Goal: Navigation & Orientation: Go to known website

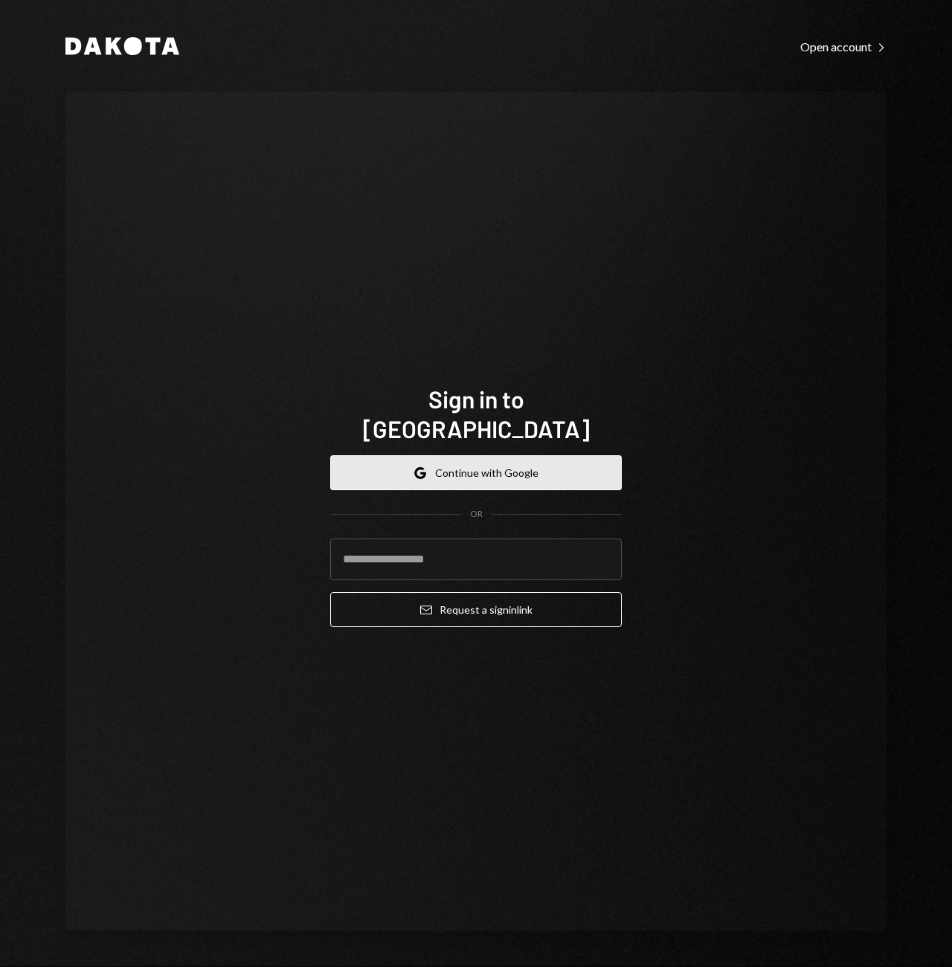
click at [481, 459] on button "Google Continue with Google" at bounding box center [476, 472] width 292 height 35
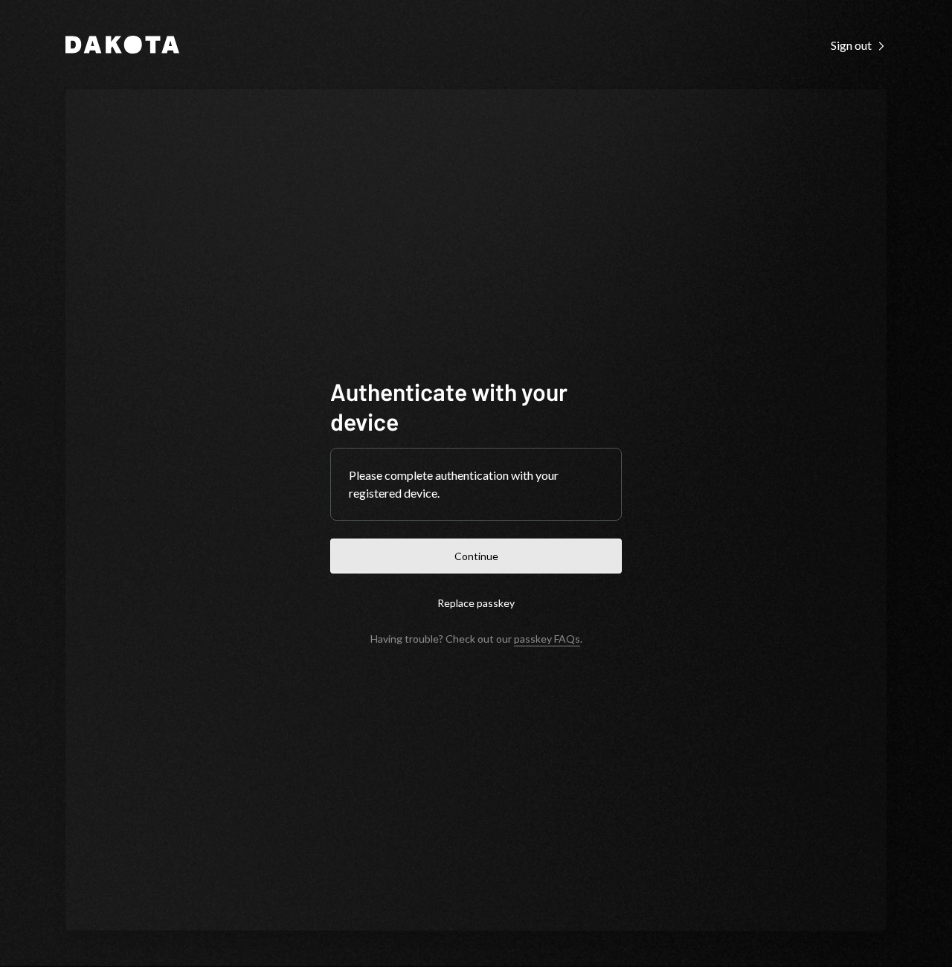
click at [489, 557] on button "Continue" at bounding box center [476, 556] width 292 height 35
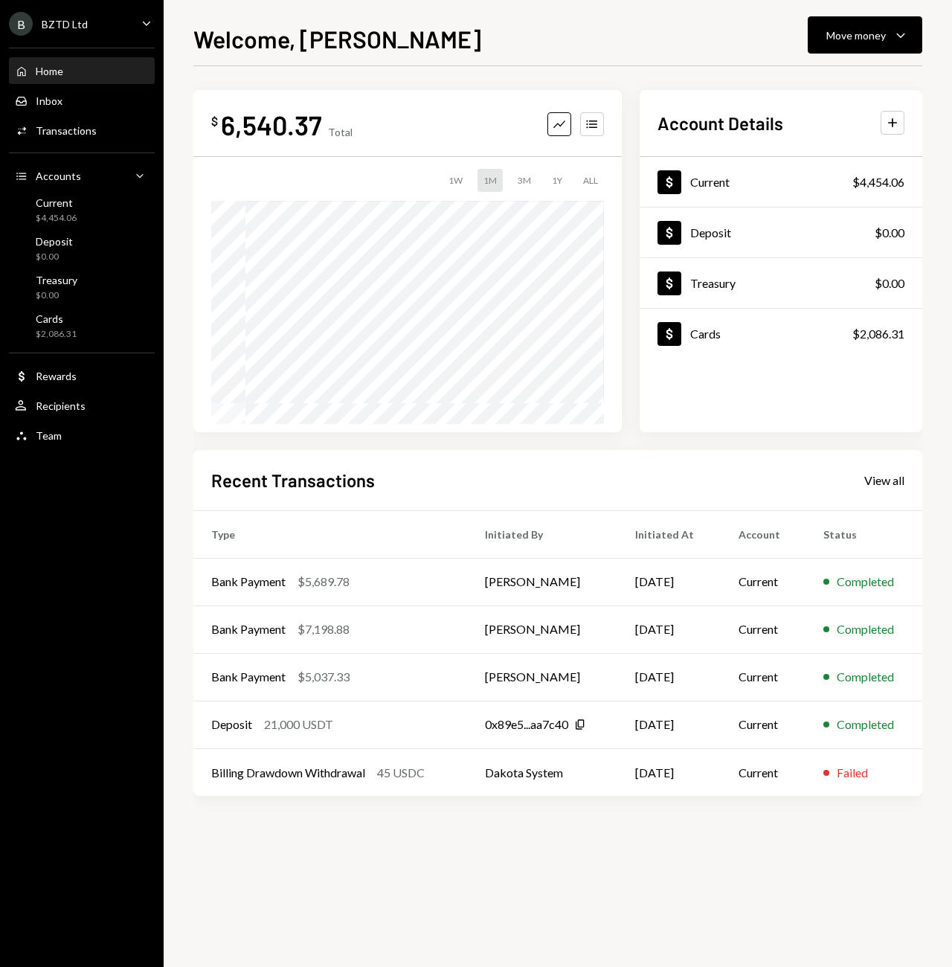
click at [140, 25] on icon "Caret Down" at bounding box center [146, 23] width 16 height 16
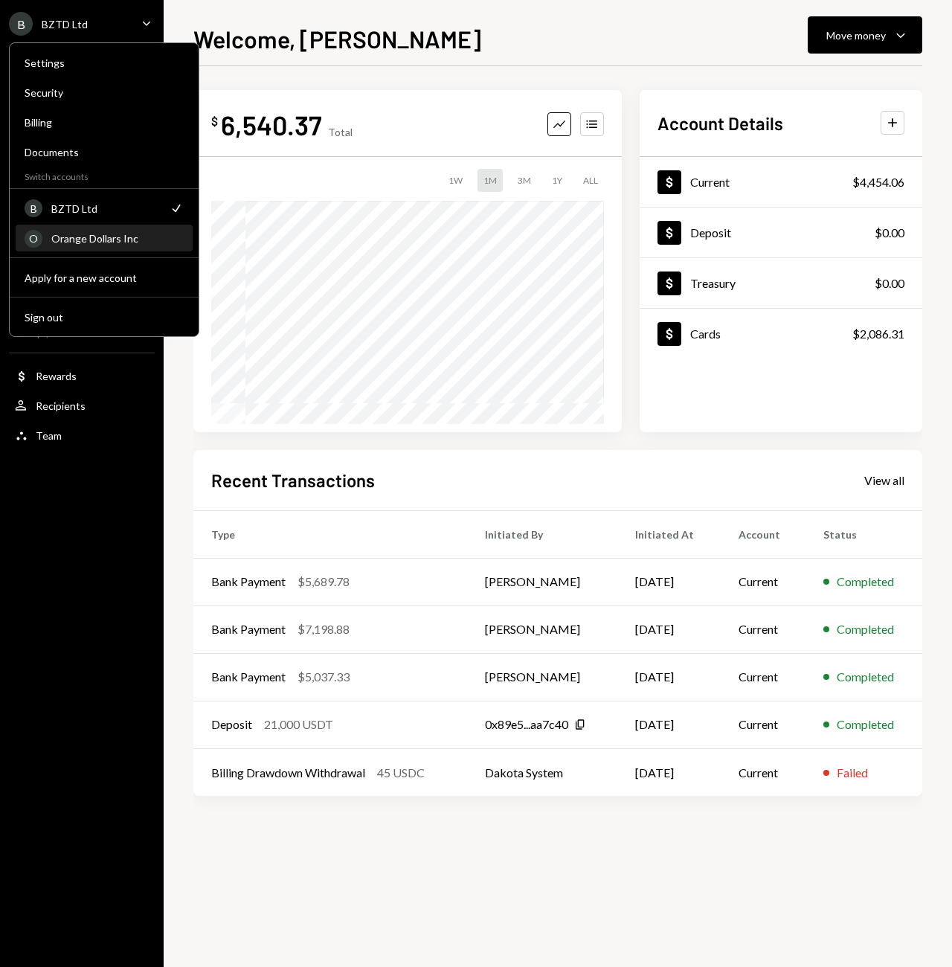
click at [80, 236] on div "Orange Dollars Inc" at bounding box center [117, 238] width 132 height 13
